Goal: Transaction & Acquisition: Purchase product/service

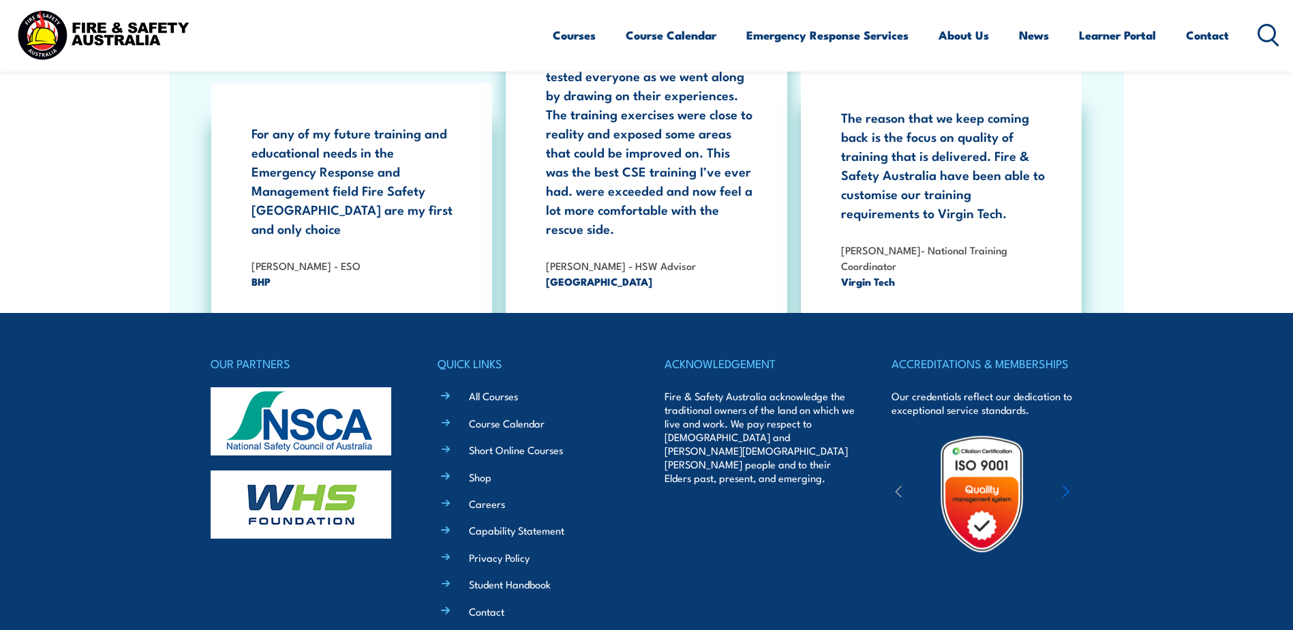
scroll to position [2521, 0]
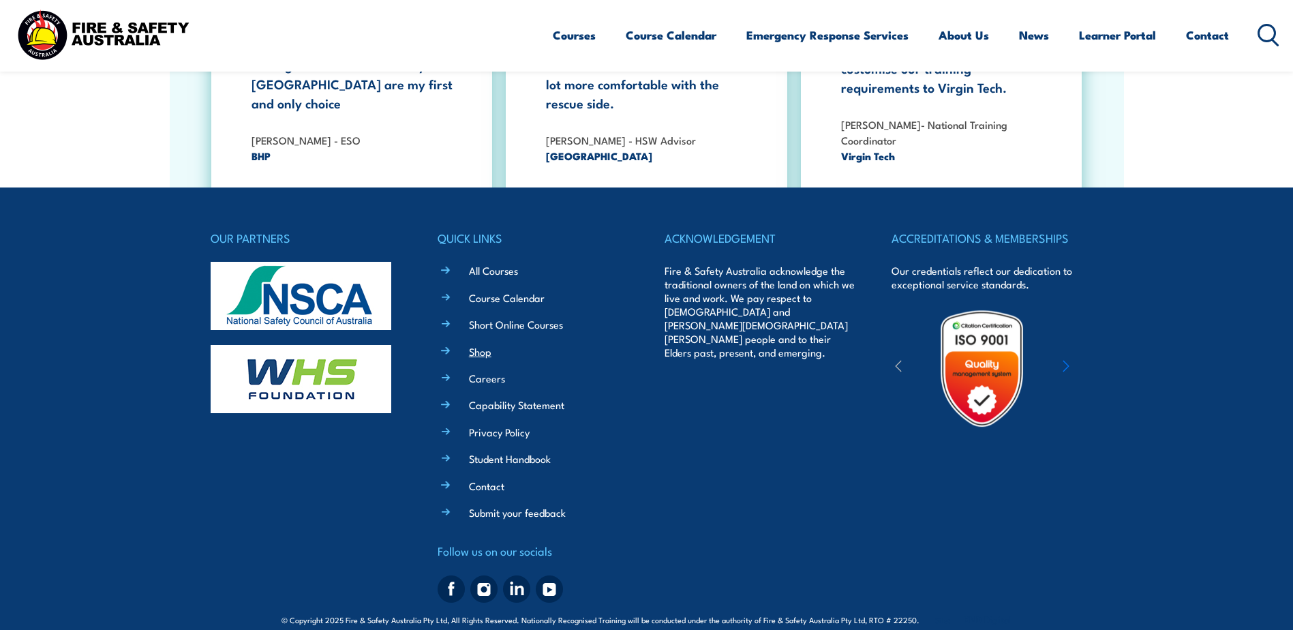
click at [480, 344] on link "Shop" at bounding box center [480, 351] width 22 height 14
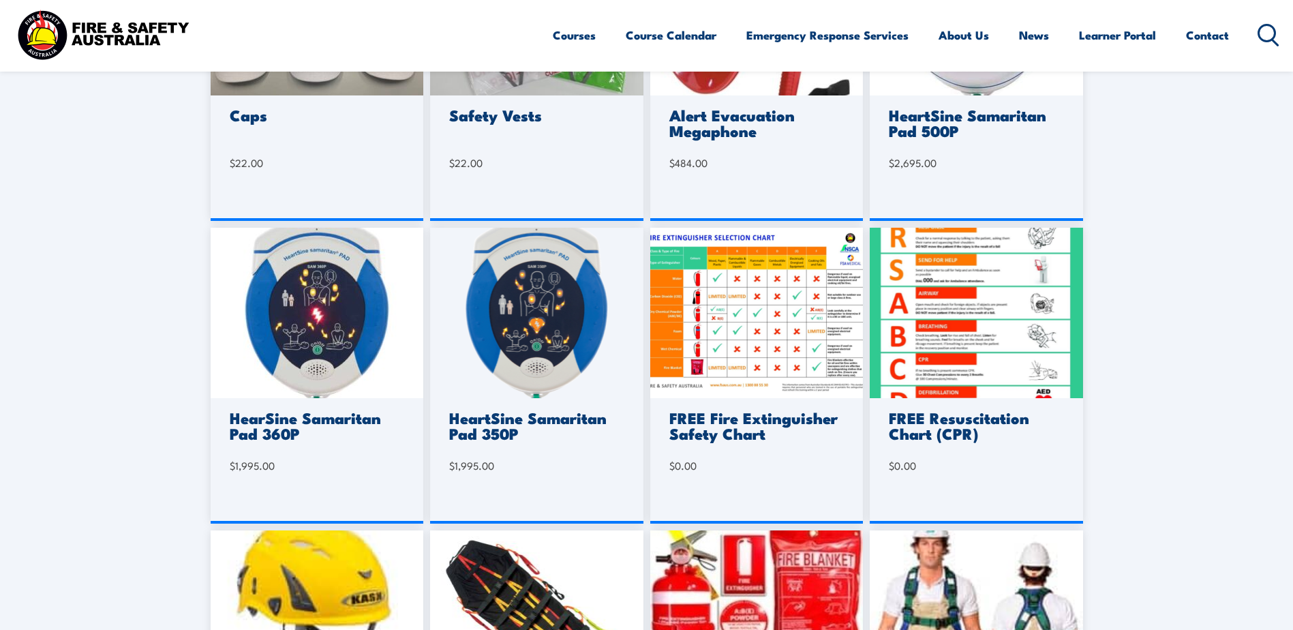
scroll to position [818, 0]
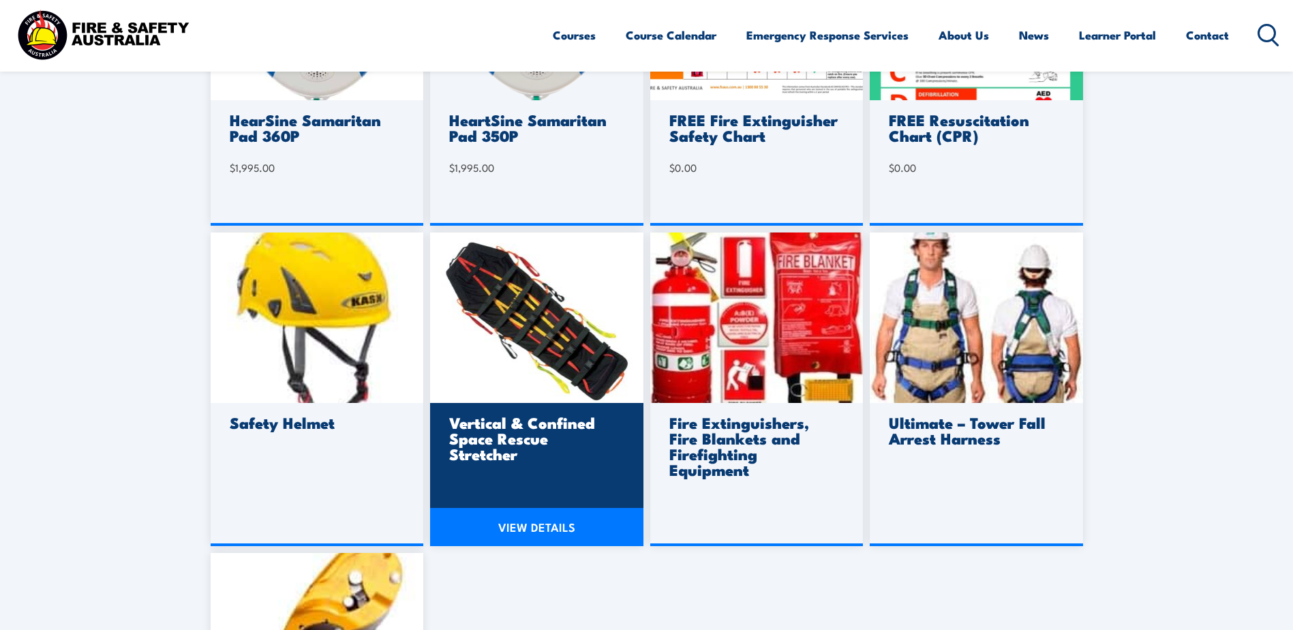
click at [536, 530] on link "VIEW DETAILS" at bounding box center [536, 527] width 213 height 38
